Goal: Obtain resource: Download file/media

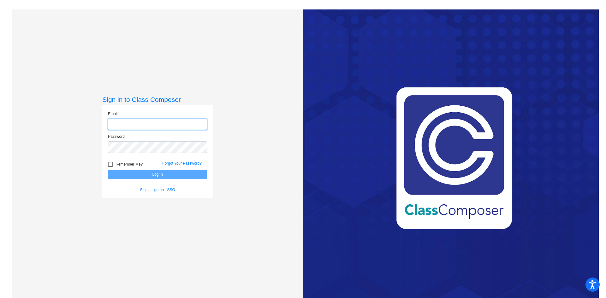
type input "[PERSON_NAME][EMAIL_ADDRESS][PERSON_NAME][DOMAIN_NAME]"
click at [168, 173] on button "Log In" at bounding box center [157, 174] width 99 height 9
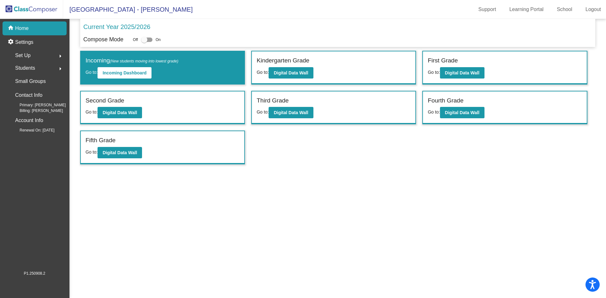
click at [41, 54] on div "Set Up arrow_right" at bounding box center [36, 55] width 60 height 13
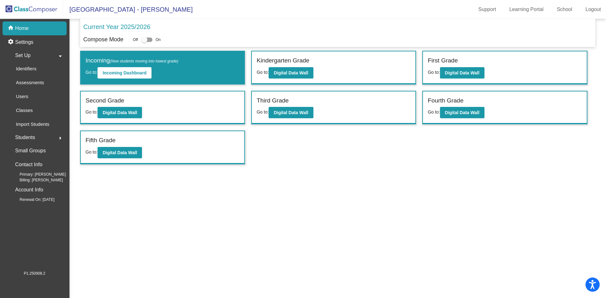
click at [151, 200] on mat-sidenav-content "Current Year 2025/2026 Compose Mode Off On Incoming (New students moving into l…" at bounding box center [337, 158] width 537 height 279
click at [33, 112] on div "Classes" at bounding box center [22, 111] width 32 height 14
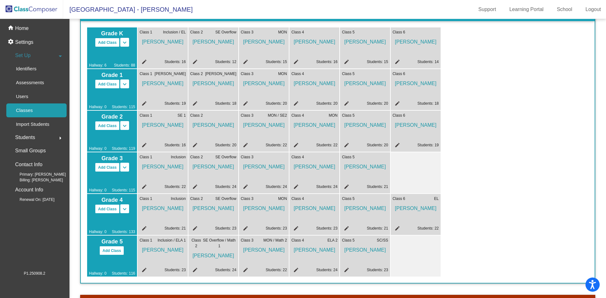
scroll to position [19, 0]
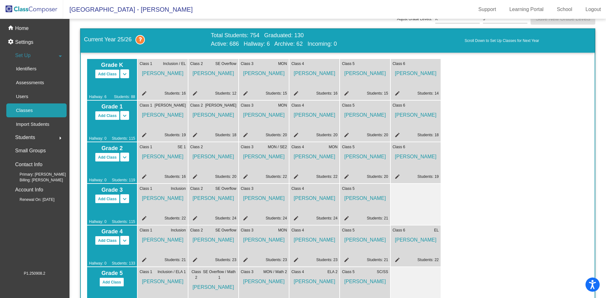
click at [346, 91] on mat-icon "edit" at bounding box center [346, 95] width 8 height 8
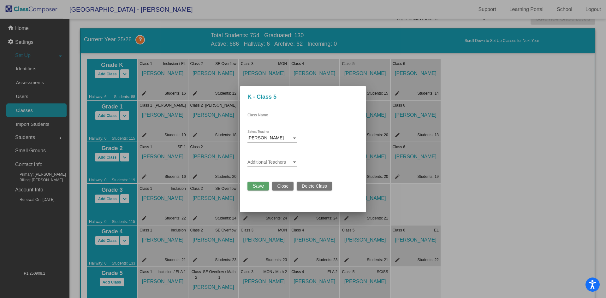
click at [278, 187] on span "Close" at bounding box center [282, 186] width 11 height 5
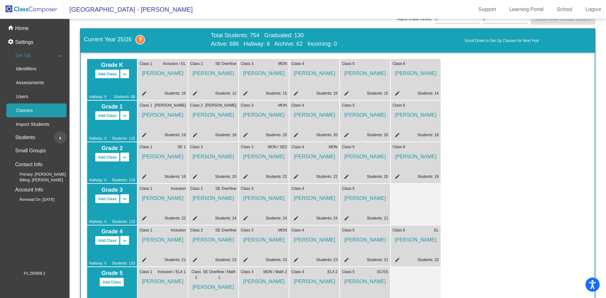
click at [60, 139] on mat-icon "arrow_right" at bounding box center [60, 138] width 8 height 8
click at [41, 139] on p "All Students" at bounding box center [28, 137] width 25 height 8
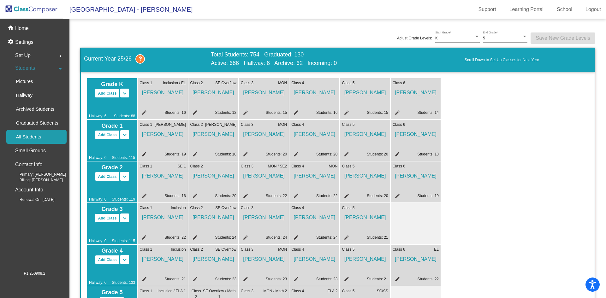
click at [353, 90] on span "Kaitlyn Denton" at bounding box center [365, 91] width 46 height 11
click at [346, 114] on mat-icon "edit" at bounding box center [346, 114] width 8 height 8
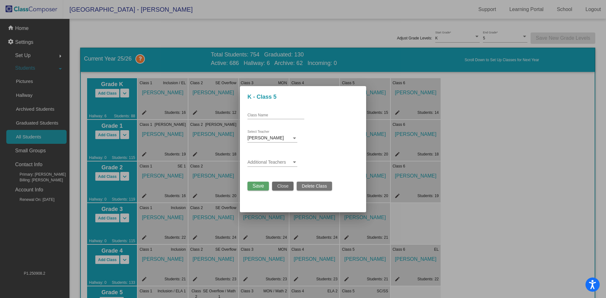
click at [281, 184] on span "Close" at bounding box center [282, 186] width 11 height 5
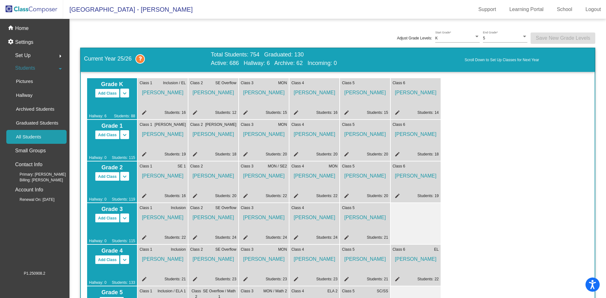
click at [364, 92] on span "Kaitlyn Denton" at bounding box center [365, 91] width 46 height 11
drag, startPoint x: 350, startPoint y: 96, endPoint x: 355, endPoint y: 99, distance: 5.4
click at [350, 97] on span "Kaitlyn Denton" at bounding box center [365, 91] width 46 height 11
click at [370, 107] on div "Class 5 Kaitlyn Denton edit Students: 15" at bounding box center [365, 98] width 50 height 41
click at [370, 115] on link "Students: 15" at bounding box center [377, 112] width 21 height 4
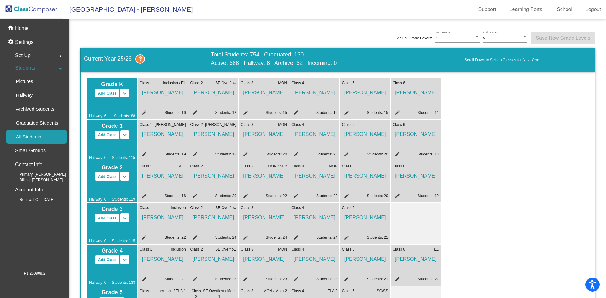
click at [363, 97] on div "Class 5 Kaitlyn Denton edit Students: 15" at bounding box center [365, 98] width 50 height 41
click at [27, 136] on p "All Students" at bounding box center [28, 137] width 25 height 8
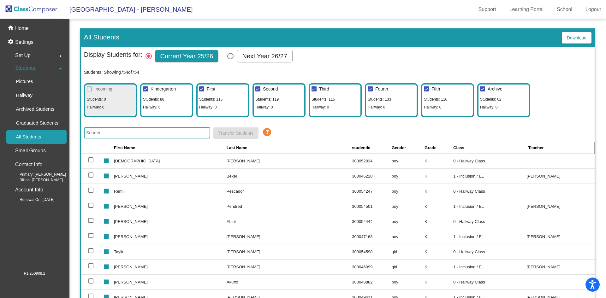
click at [132, 134] on input "text" at bounding box center [147, 133] width 126 height 11
click at [129, 134] on input "text" at bounding box center [147, 133] width 126 height 11
paste input "300054797"
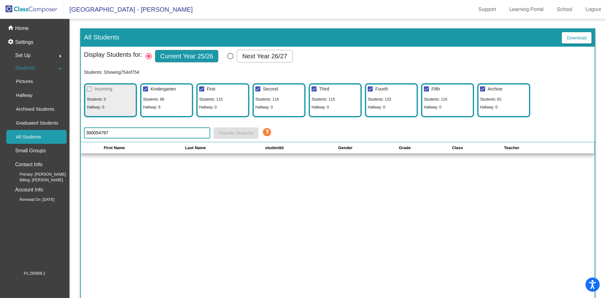
type input "300054797"
click at [60, 54] on mat-icon "arrow_right" at bounding box center [60, 56] width 8 height 8
click at [58, 138] on mat-icon "arrow_right" at bounding box center [60, 138] width 8 height 8
click at [40, 65] on div "Students arrow_drop_down" at bounding box center [36, 68] width 60 height 13
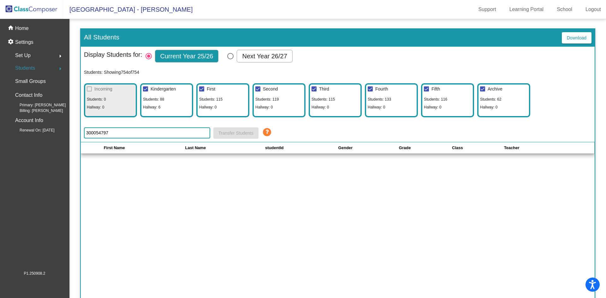
click at [61, 67] on mat-icon "arrow_right" at bounding box center [60, 69] width 8 height 8
